Goal: Information Seeking & Learning: Learn about a topic

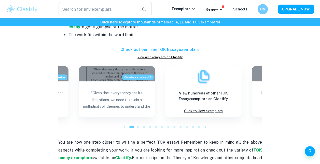
scroll to position [411, 0]
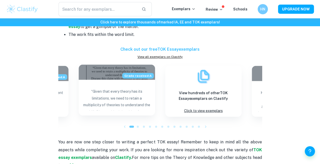
click at [137, 95] on p "“Given that every theory has its limitations, we need to retain a multiplicity …" at bounding box center [117, 99] width 68 height 22
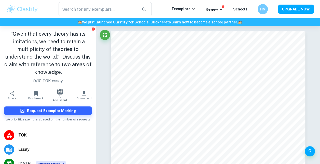
type input "2"
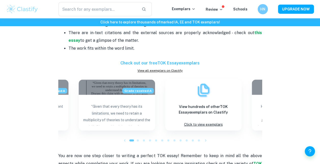
scroll to position [397, 0]
click at [126, 141] on icon "button" at bounding box center [124, 140] width 5 height 5
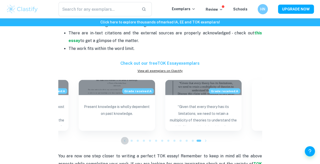
click at [126, 141] on icon "button" at bounding box center [124, 140] width 5 height 5
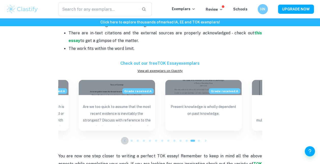
click at [126, 141] on icon "button" at bounding box center [124, 140] width 5 height 5
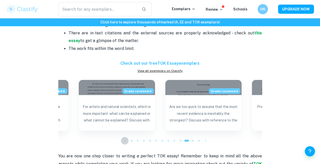
click at [126, 141] on icon "button" at bounding box center [124, 140] width 5 height 5
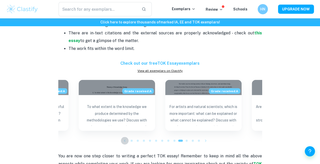
click at [126, 141] on icon "button" at bounding box center [124, 140] width 5 height 5
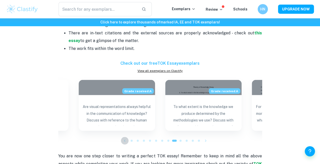
click at [126, 141] on icon "button" at bounding box center [124, 140] width 5 height 5
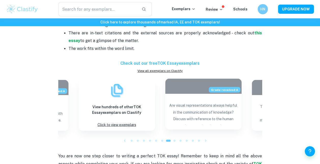
click at [192, 111] on p "Are visual representations always helpful in the communication of knowledge? Di…" at bounding box center [204, 113] width 68 height 22
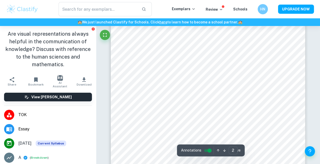
type input "1"
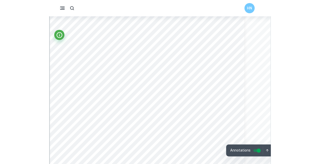
scroll to position [66, 0]
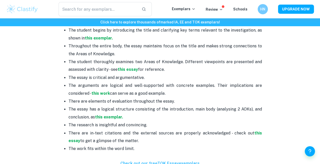
scroll to position [298, 0]
